Goal: Find specific page/section: Find specific page/section

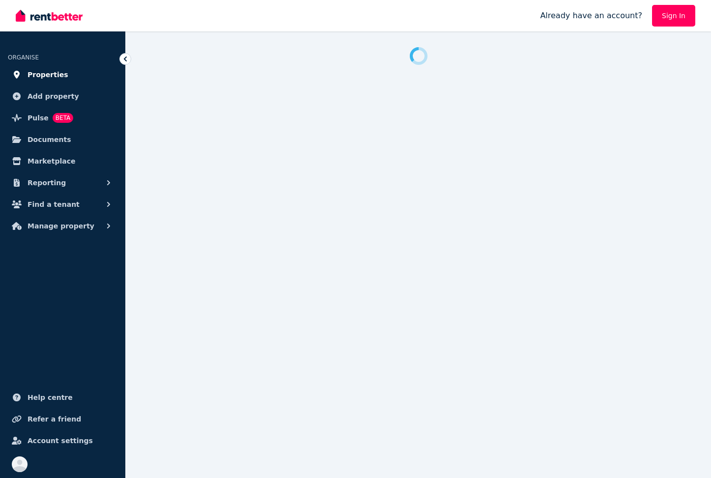
click at [52, 74] on span "Properties" at bounding box center [48, 75] width 41 height 12
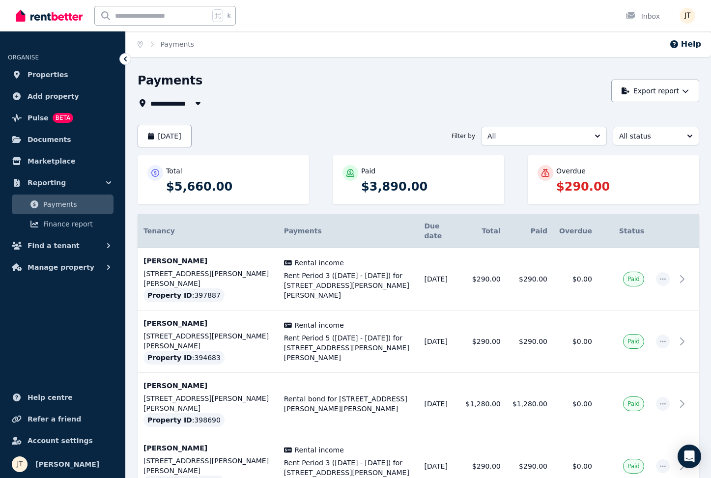
click at [536, 144] on button "All" at bounding box center [544, 136] width 126 height 19
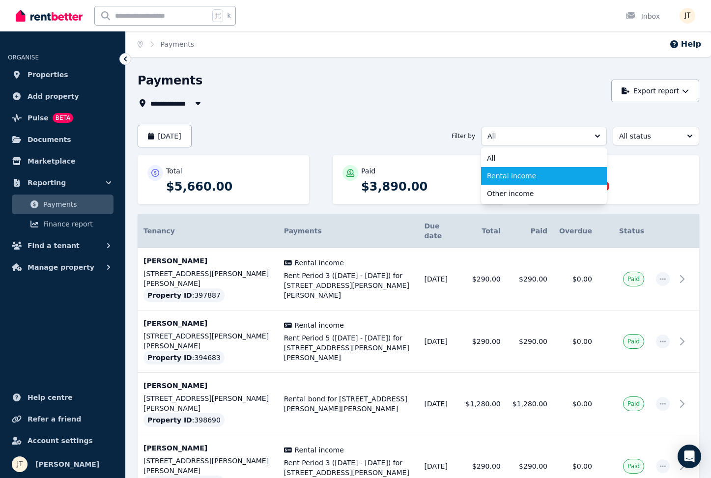
click at [525, 173] on span "Rental income" at bounding box center [538, 176] width 102 height 10
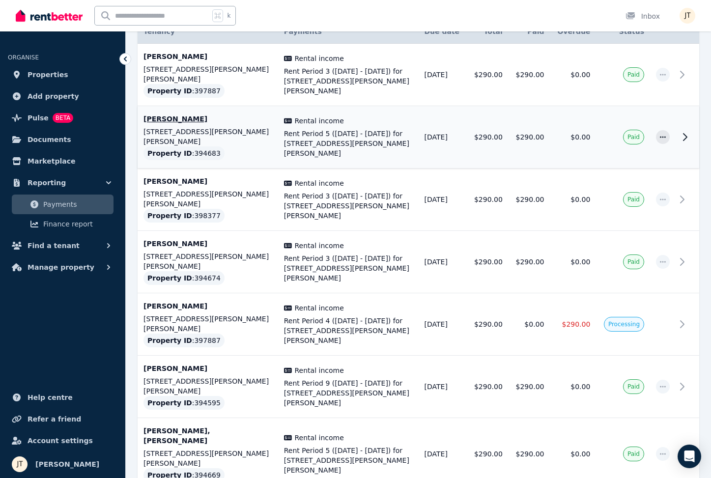
scroll to position [204, 0]
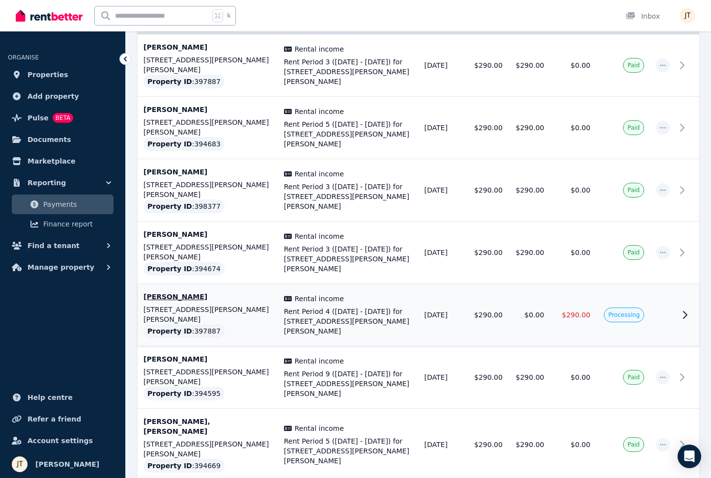
click at [542, 284] on td "$0.00" at bounding box center [530, 315] width 42 height 62
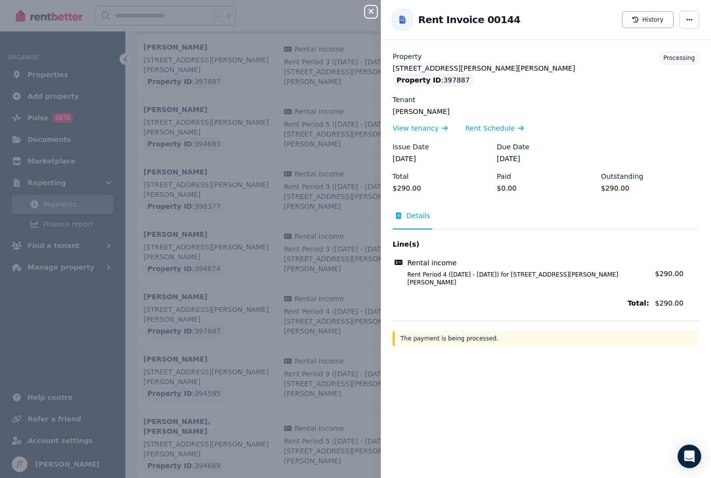
click at [264, 77] on div "Close panel Back to Rent Invoice 00144 History Property [STREET_ADDRESS][PERSON…" at bounding box center [355, 239] width 711 height 478
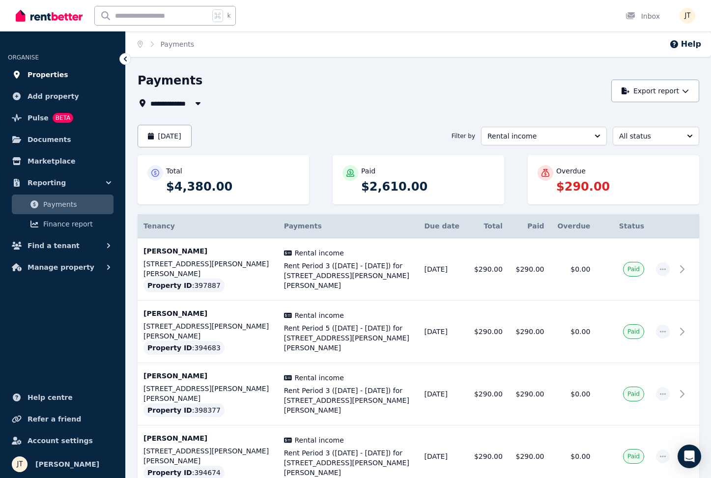
scroll to position [0, 0]
click at [45, 76] on span "Properties" at bounding box center [48, 75] width 41 height 12
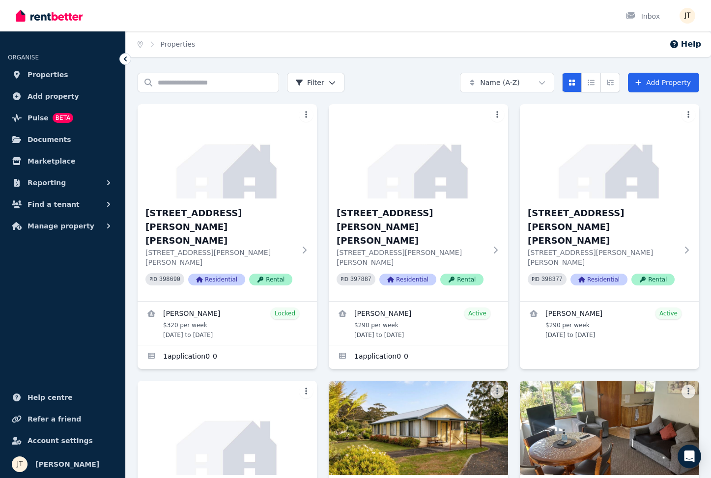
click at [78, 282] on ul "ORGANISE Properties Add property Pulse BETA Documents Marketplace Reporting Fin…" at bounding box center [62, 259] width 125 height 437
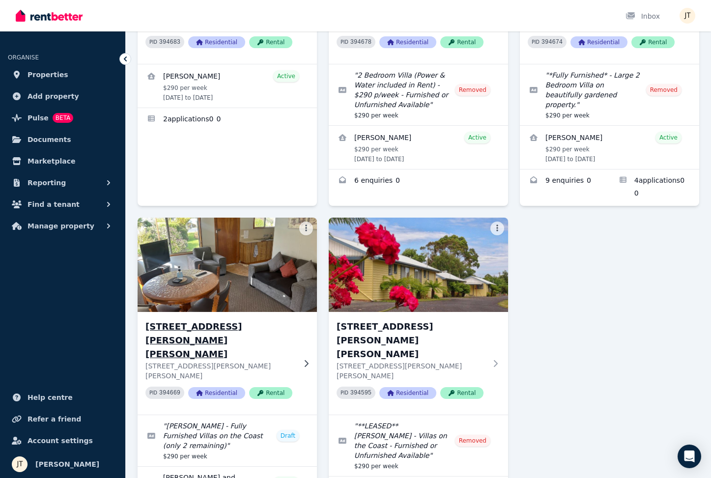
scroll to position [513, 0]
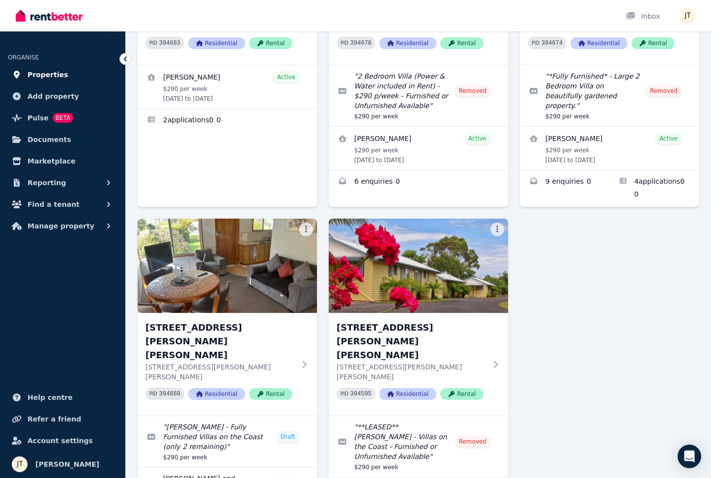
click at [47, 78] on span "Properties" at bounding box center [48, 75] width 41 height 12
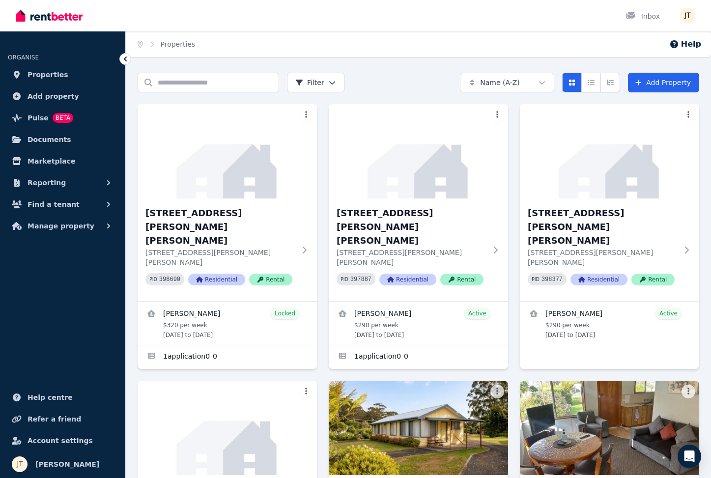
scroll to position [0, 0]
click at [52, 74] on span "Properties" at bounding box center [48, 75] width 41 height 12
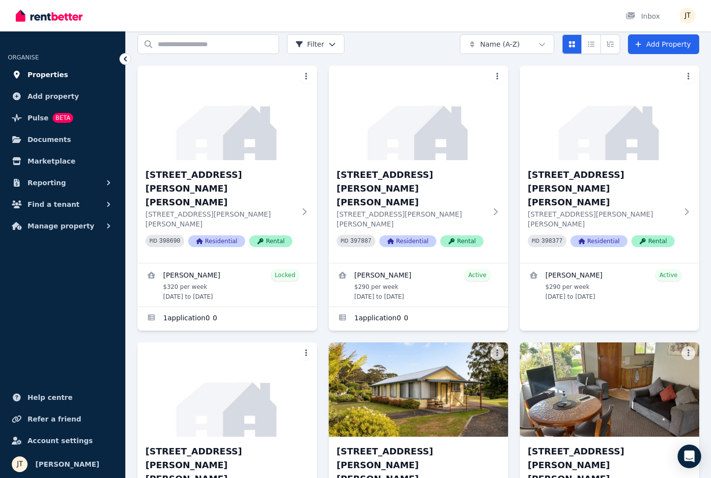
scroll to position [120, 0]
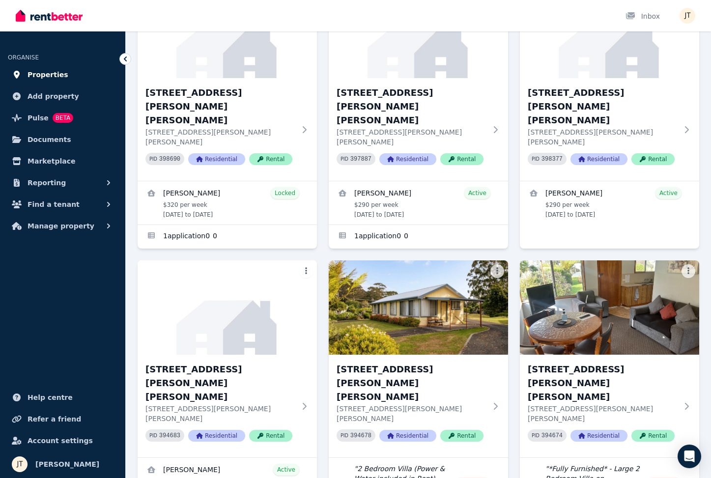
click at [52, 76] on span "Properties" at bounding box center [48, 75] width 41 height 12
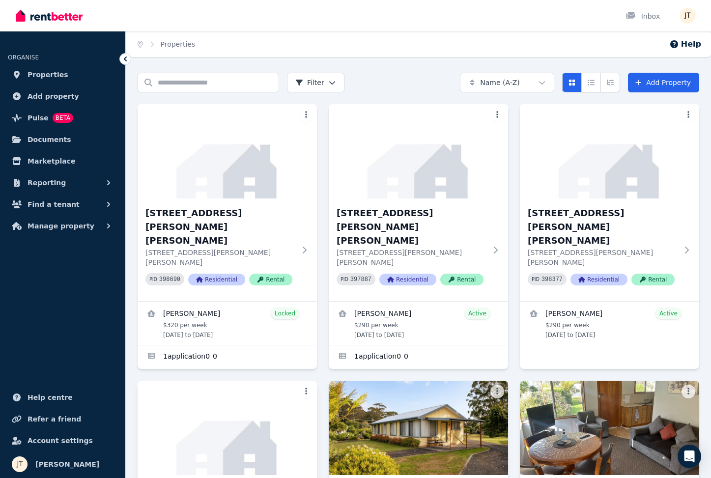
scroll to position [0, 0]
